Goal: Information Seeking & Learning: Learn about a topic

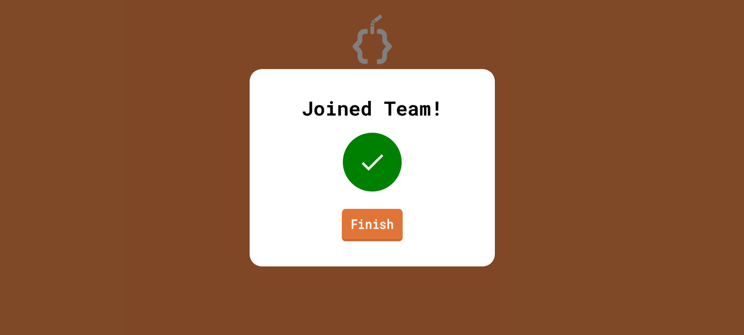
click at [379, 226] on link "Finish" at bounding box center [371, 225] width 61 height 32
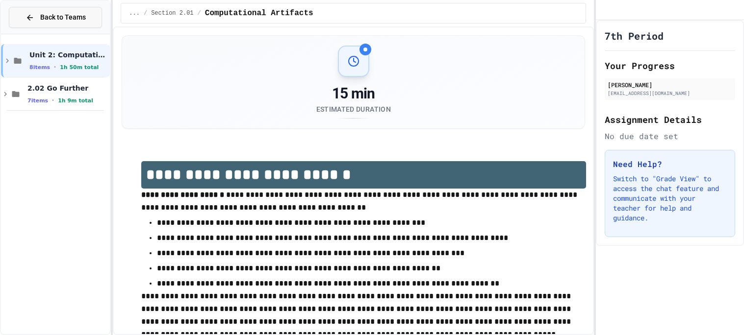
click at [78, 22] on span "Back to Teams" at bounding box center [63, 17] width 46 height 10
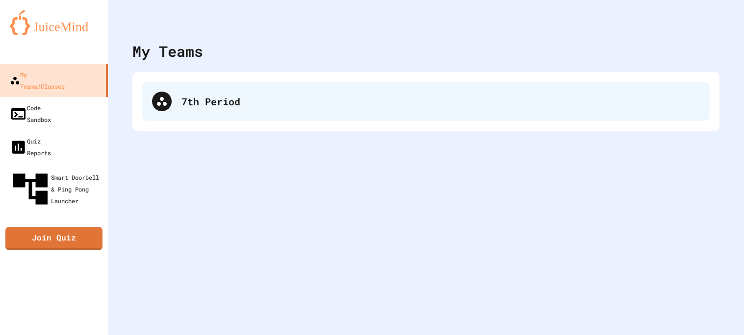
click at [171, 92] on div "7th Period" at bounding box center [425, 101] width 567 height 39
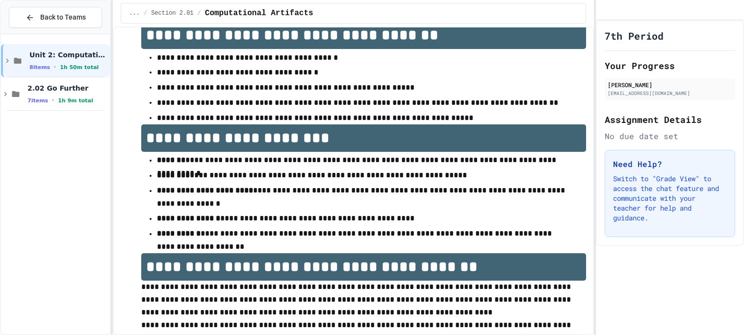
scroll to position [772, 0]
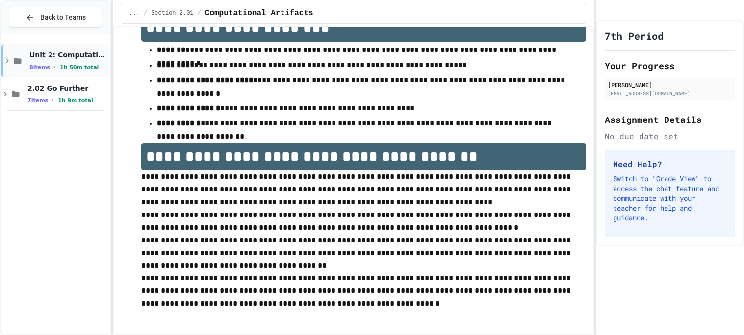
click at [42, 60] on div "Unit 2: Computational Artifacts 8 items • 1h 50m total" at bounding box center [68, 60] width 78 height 21
click at [57, 91] on span "Section 2.01" at bounding box center [73, 88] width 70 height 9
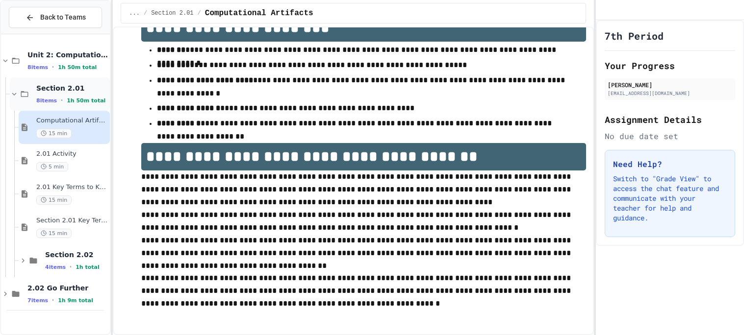
click at [70, 95] on div "Section 2.01 8 items • 1h 50m total" at bounding box center [72, 94] width 72 height 21
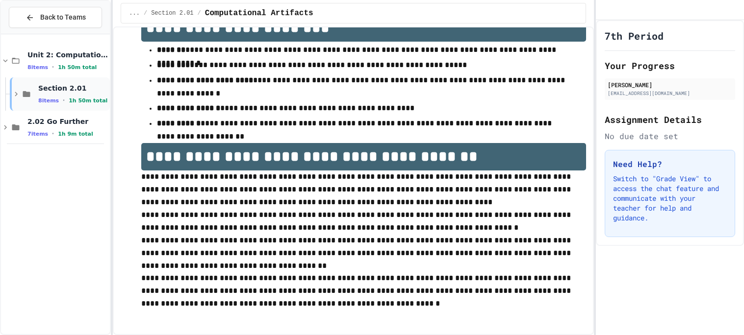
click at [29, 87] on div "Section 2.01 8 items • 1h 50m total" at bounding box center [60, 93] width 100 height 33
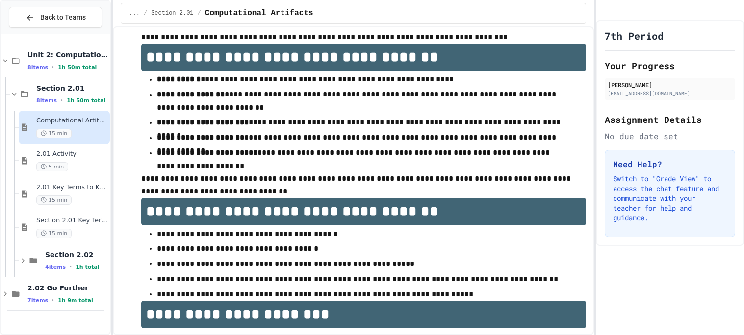
scroll to position [486, 0]
